Goal: Transaction & Acquisition: Purchase product/service

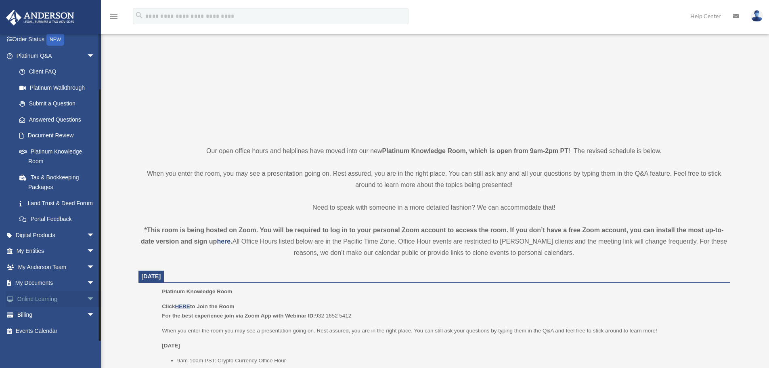
scroll to position [161, 0]
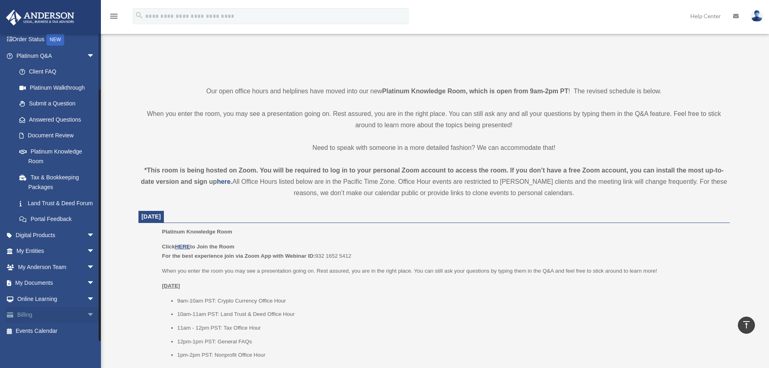
click at [26, 312] on link "Billing arrow_drop_down" at bounding box center [56, 315] width 101 height 16
click at [87, 316] on span "arrow_drop_down" at bounding box center [95, 315] width 16 height 17
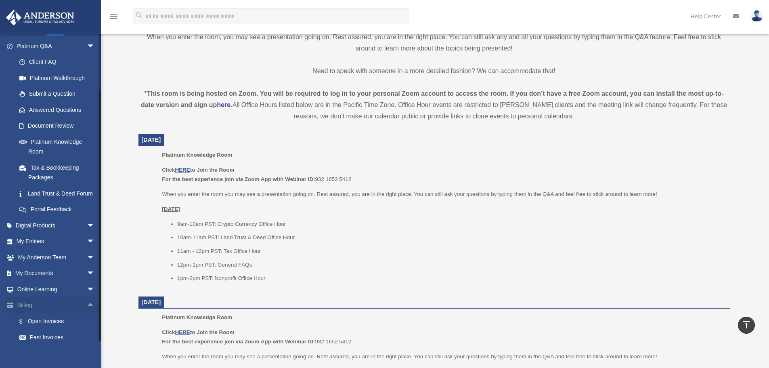
scroll to position [323, 0]
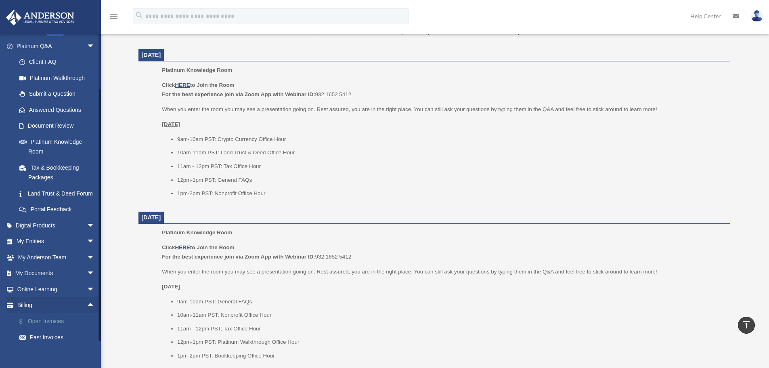
click at [46, 328] on link "$ Open Invoices" at bounding box center [59, 321] width 96 height 17
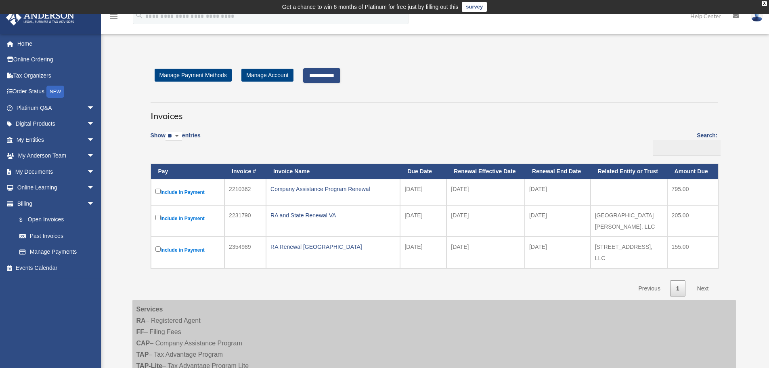
click at [179, 190] on label "Include in Payment" at bounding box center [187, 192] width 65 height 10
click at [337, 72] on input "**********" at bounding box center [321, 75] width 37 height 15
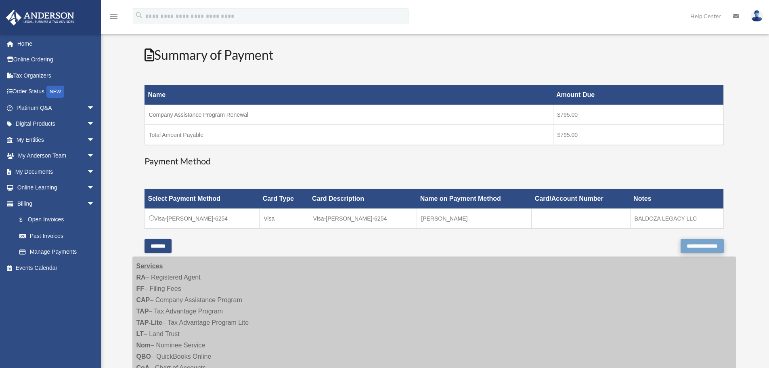
scroll to position [161, 0]
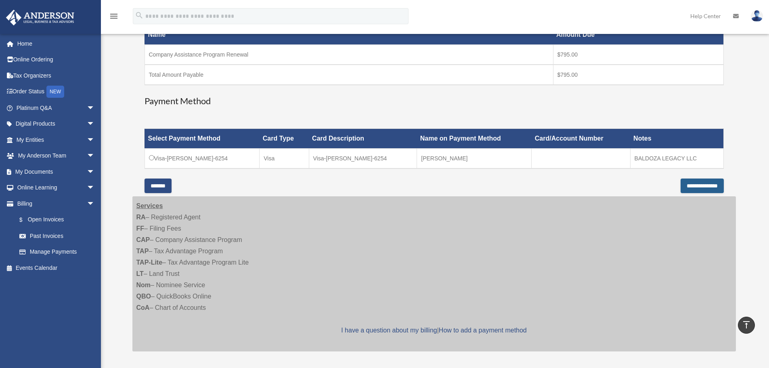
click at [698, 184] on input "**********" at bounding box center [702, 185] width 43 height 15
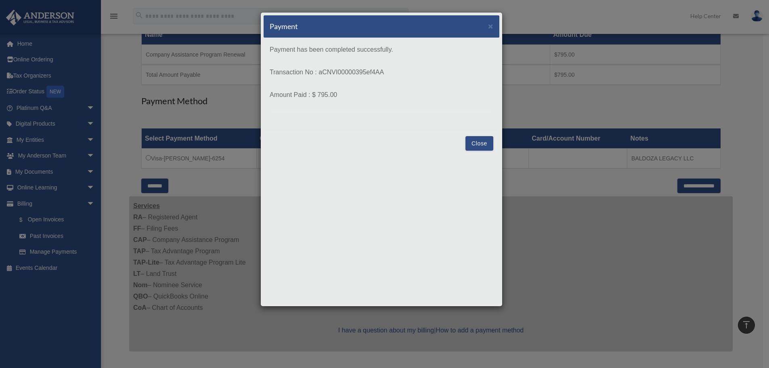
click at [484, 143] on button "Close" at bounding box center [479, 143] width 28 height 15
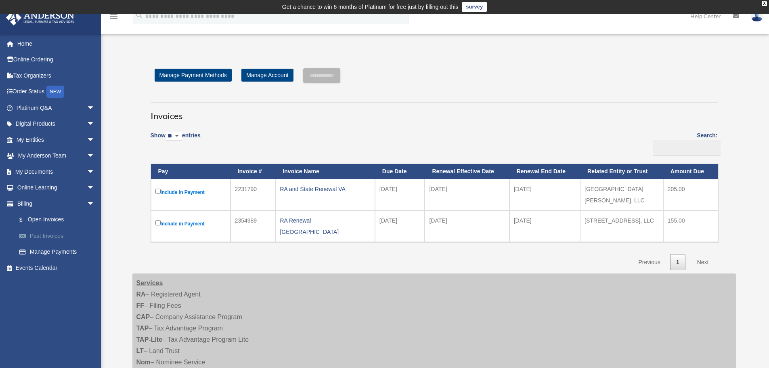
click at [47, 236] on link "Past Invoices" at bounding box center [59, 236] width 96 height 16
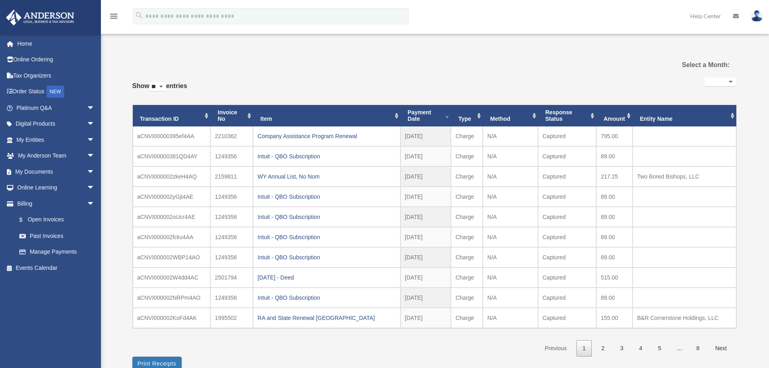
select select
